Goal: Use online tool/utility: Utilize a website feature to perform a specific function

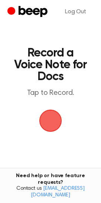
click at [53, 123] on span "button" at bounding box center [50, 120] width 41 height 41
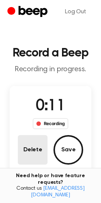
click at [35, 152] on button "Delete" at bounding box center [33, 150] width 30 height 30
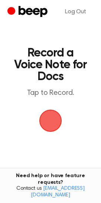
click at [43, 127] on span "button" at bounding box center [50, 120] width 41 height 41
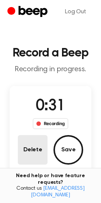
click at [30, 147] on button "Delete" at bounding box center [33, 150] width 30 height 30
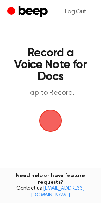
click at [56, 123] on span "button" at bounding box center [50, 121] width 34 height 34
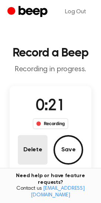
click at [24, 153] on button "Delete" at bounding box center [33, 150] width 30 height 30
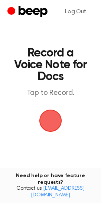
click at [43, 127] on span "button" at bounding box center [50, 120] width 37 height 37
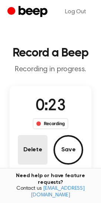
click at [33, 154] on button "Delete" at bounding box center [33, 150] width 30 height 30
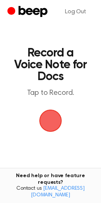
click at [49, 120] on span "button" at bounding box center [50, 121] width 40 height 40
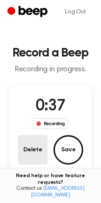
click at [30, 161] on button "Delete" at bounding box center [33, 150] width 30 height 30
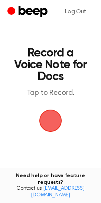
click at [49, 118] on span "button" at bounding box center [50, 121] width 38 height 38
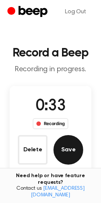
click at [72, 149] on button "Save" at bounding box center [68, 150] width 30 height 30
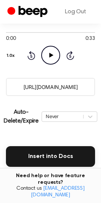
scroll to position [111, 0]
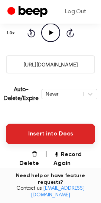
click at [44, 130] on button "Insert into Docs" at bounding box center [50, 134] width 89 height 21
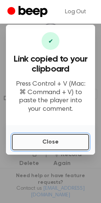
click at [51, 142] on button "Close" at bounding box center [50, 142] width 77 height 16
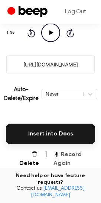
click at [64, 161] on button "Record Again" at bounding box center [73, 159] width 41 height 18
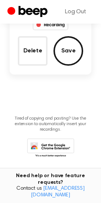
scroll to position [6, 0]
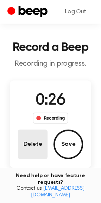
click at [40, 152] on button "Delete" at bounding box center [33, 145] width 30 height 30
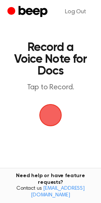
scroll to position [0, 0]
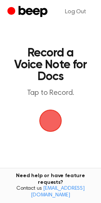
click at [52, 123] on span "button" at bounding box center [50, 121] width 36 height 36
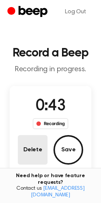
click at [29, 155] on button "Delete" at bounding box center [33, 150] width 30 height 30
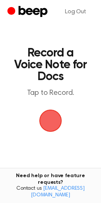
click at [53, 120] on span "button" at bounding box center [50, 121] width 38 height 38
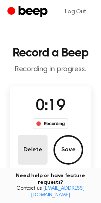
click at [36, 159] on button "Delete" at bounding box center [33, 150] width 30 height 30
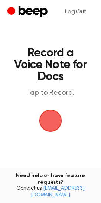
click at [55, 127] on span "button" at bounding box center [50, 120] width 35 height 35
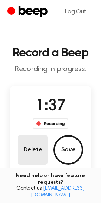
click at [37, 146] on button "Delete" at bounding box center [33, 150] width 30 height 30
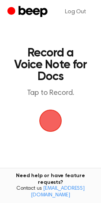
click at [55, 110] on span "button" at bounding box center [50, 120] width 25 height 25
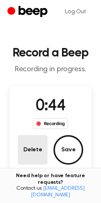
click at [35, 141] on button "Delete" at bounding box center [33, 150] width 30 height 30
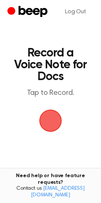
click at [48, 120] on span "button" at bounding box center [50, 121] width 36 height 36
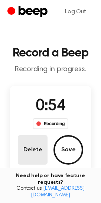
click at [34, 156] on button "Delete" at bounding box center [33, 150] width 30 height 30
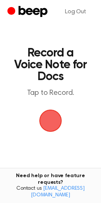
click at [52, 120] on span "button" at bounding box center [50, 120] width 41 height 41
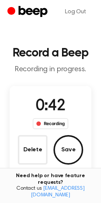
click at [82, 146] on div "Delete Save" at bounding box center [50, 150] width 65 height 30
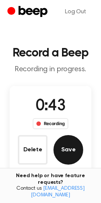
click at [79, 146] on button "Save" at bounding box center [68, 150] width 30 height 30
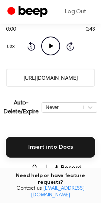
scroll to position [111, 0]
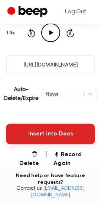
click at [52, 135] on button "Insert into Docs" at bounding box center [50, 134] width 89 height 21
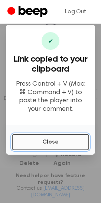
click at [44, 146] on button "Close" at bounding box center [50, 142] width 77 height 16
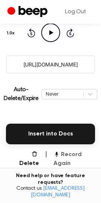
click at [60, 158] on button "Record Again" at bounding box center [73, 159] width 41 height 18
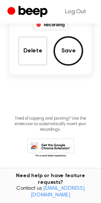
scroll to position [6, 0]
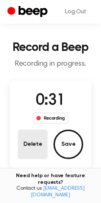
click at [26, 146] on button "Delete" at bounding box center [33, 145] width 30 height 30
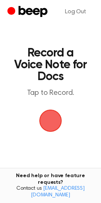
click at [51, 120] on span "button" at bounding box center [50, 120] width 41 height 41
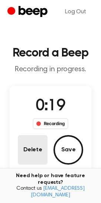
click at [36, 147] on button "Delete" at bounding box center [33, 150] width 30 height 30
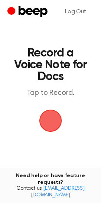
click at [58, 123] on span "button" at bounding box center [50, 120] width 41 height 41
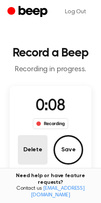
click at [28, 149] on button "Delete" at bounding box center [33, 150] width 30 height 30
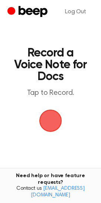
click at [48, 125] on span "button" at bounding box center [50, 121] width 40 height 40
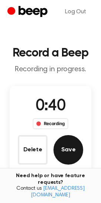
click at [74, 152] on button "Save" at bounding box center [68, 150] width 30 height 30
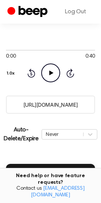
scroll to position [111, 0]
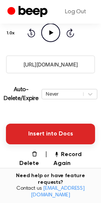
click at [63, 140] on button "Insert into Docs" at bounding box center [50, 134] width 89 height 21
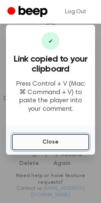
click at [28, 136] on button "Close" at bounding box center [50, 142] width 77 height 16
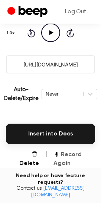
click at [67, 162] on button "Record Again" at bounding box center [73, 159] width 41 height 18
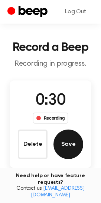
click at [69, 146] on button "Save" at bounding box center [68, 145] width 30 height 30
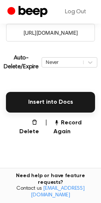
scroll to position [148, 0]
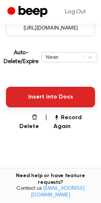
click at [68, 96] on button "Insert into Docs" at bounding box center [50, 97] width 89 height 21
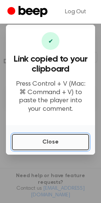
click at [68, 145] on button "Close" at bounding box center [50, 142] width 77 height 16
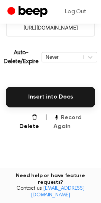
click at [71, 115] on button "Record Again" at bounding box center [73, 122] width 41 height 18
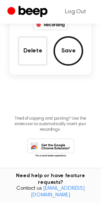
scroll to position [43, 0]
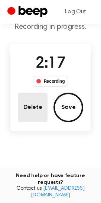
click at [38, 116] on button "Delete" at bounding box center [33, 108] width 30 height 30
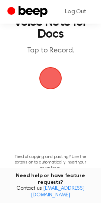
scroll to position [24, 0]
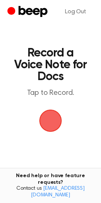
click at [53, 122] on span "button" at bounding box center [50, 120] width 28 height 28
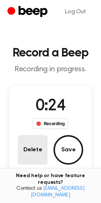
click at [34, 153] on button "Delete" at bounding box center [33, 150] width 30 height 30
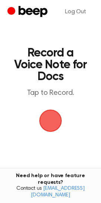
click at [47, 124] on span "button" at bounding box center [50, 120] width 28 height 28
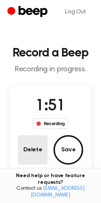
click at [36, 146] on button "Delete" at bounding box center [33, 150] width 30 height 30
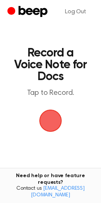
click at [51, 115] on span "button" at bounding box center [50, 120] width 31 height 31
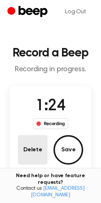
click at [35, 156] on button "Delete" at bounding box center [33, 150] width 30 height 30
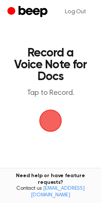
click at [47, 126] on span "button" at bounding box center [50, 121] width 23 height 23
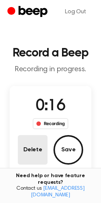
click at [30, 146] on button "Delete" at bounding box center [33, 150] width 30 height 30
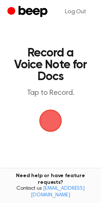
click at [46, 126] on span "button" at bounding box center [50, 120] width 39 height 39
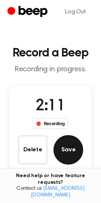
click at [63, 152] on button "Save" at bounding box center [68, 150] width 30 height 30
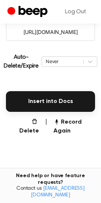
scroll to position [148, 0]
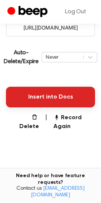
click at [51, 98] on button "Insert into Docs" at bounding box center [50, 97] width 89 height 21
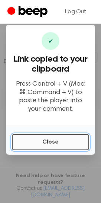
click at [19, 143] on button "Close" at bounding box center [50, 142] width 77 height 16
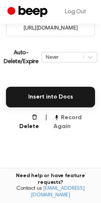
click at [68, 121] on button "Record Again" at bounding box center [73, 122] width 41 height 18
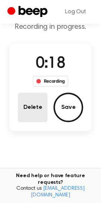
click at [26, 109] on button "Delete" at bounding box center [33, 108] width 30 height 30
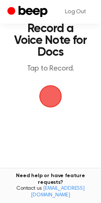
click at [55, 92] on span "button" at bounding box center [50, 96] width 39 height 39
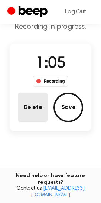
click at [27, 104] on button "Delete" at bounding box center [33, 108] width 30 height 30
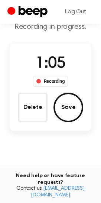
scroll to position [24, 0]
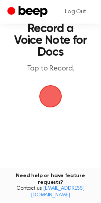
click at [58, 97] on span "button" at bounding box center [50, 97] width 38 height 38
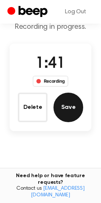
click at [73, 113] on button "Save" at bounding box center [68, 108] width 30 height 30
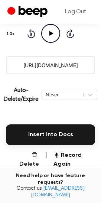
scroll to position [111, 0]
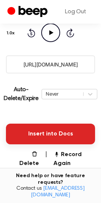
click at [45, 137] on button "Insert into Docs" at bounding box center [50, 134] width 89 height 21
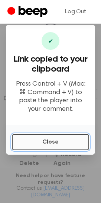
click at [43, 144] on button "Close" at bounding box center [50, 142] width 77 height 16
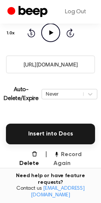
click at [67, 153] on button "Record Again" at bounding box center [73, 159] width 41 height 18
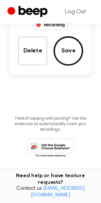
scroll to position [6, 0]
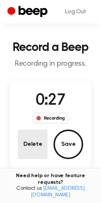
click at [34, 148] on button "Delete" at bounding box center [33, 145] width 30 height 30
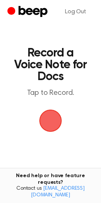
click at [48, 122] on span "button" at bounding box center [50, 121] width 24 height 24
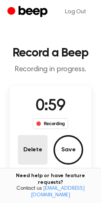
click at [36, 156] on button "Delete" at bounding box center [33, 150] width 30 height 30
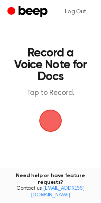
click at [53, 115] on span "button" at bounding box center [50, 120] width 25 height 25
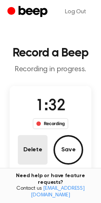
click at [41, 156] on button "Delete" at bounding box center [33, 150] width 30 height 30
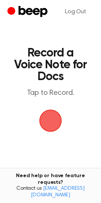
click at [53, 125] on span "button" at bounding box center [50, 121] width 24 height 24
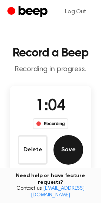
click at [59, 160] on button "Save" at bounding box center [68, 150] width 30 height 30
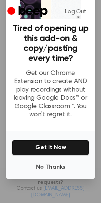
scroll to position [49, 0]
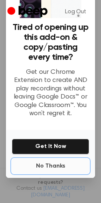
click at [57, 160] on button "No Thanks" at bounding box center [50, 166] width 77 height 15
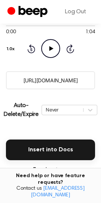
scroll to position [185, 0]
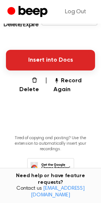
click at [47, 64] on button "Insert into Docs" at bounding box center [50, 60] width 89 height 21
